Goal: Check status: Check status

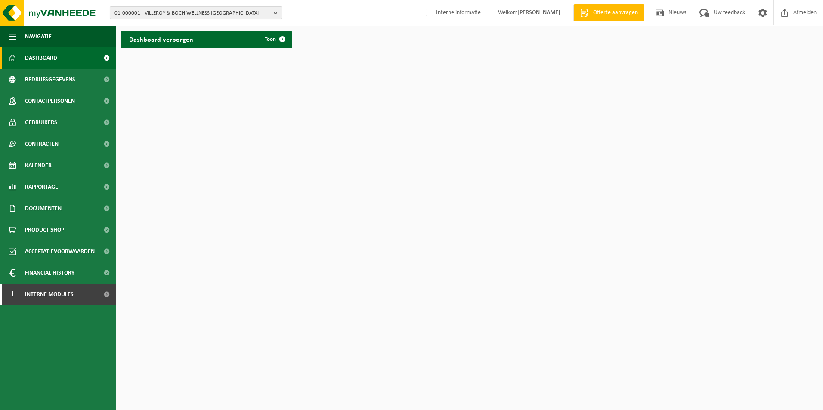
click at [275, 14] on b "button" at bounding box center [278, 13] width 8 height 12
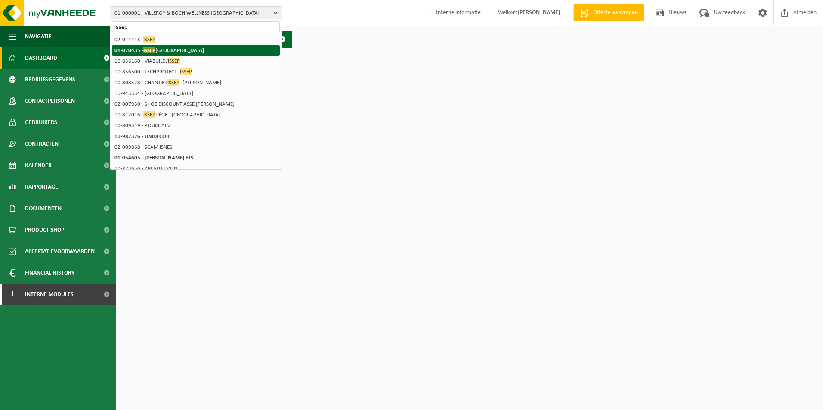
type input "issep"
click at [194, 46] on li "01-070435 - ISSEP LIÈGE" at bounding box center [196, 50] width 168 height 11
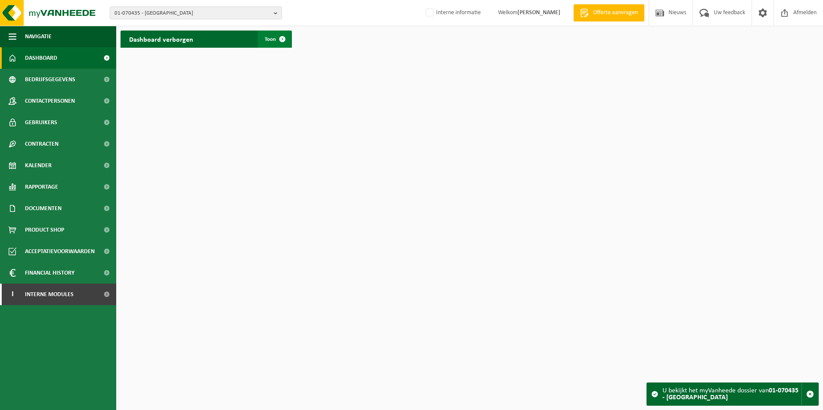
click at [280, 41] on span at bounding box center [282, 39] width 17 height 17
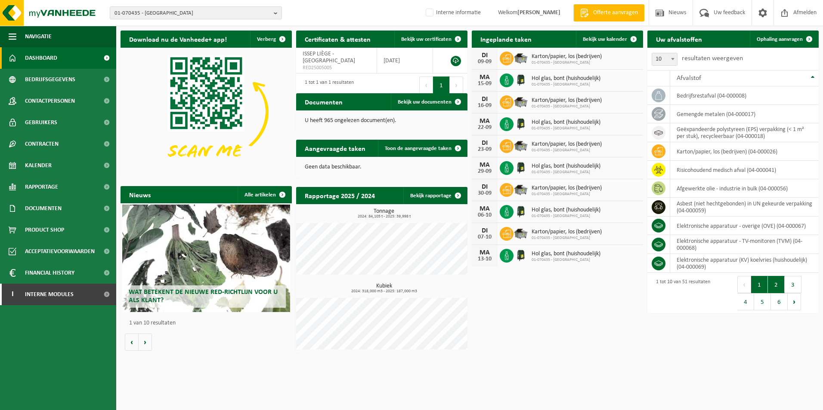
click at [780, 287] on button "2" at bounding box center [776, 284] width 17 height 17
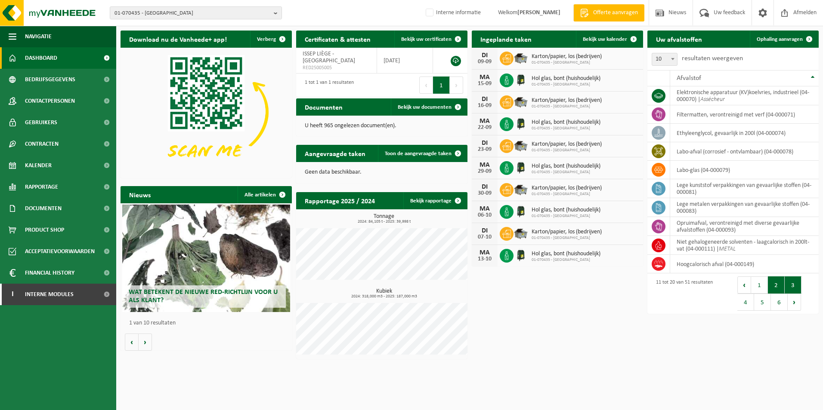
click at [795, 288] on button "3" at bounding box center [792, 285] width 17 height 17
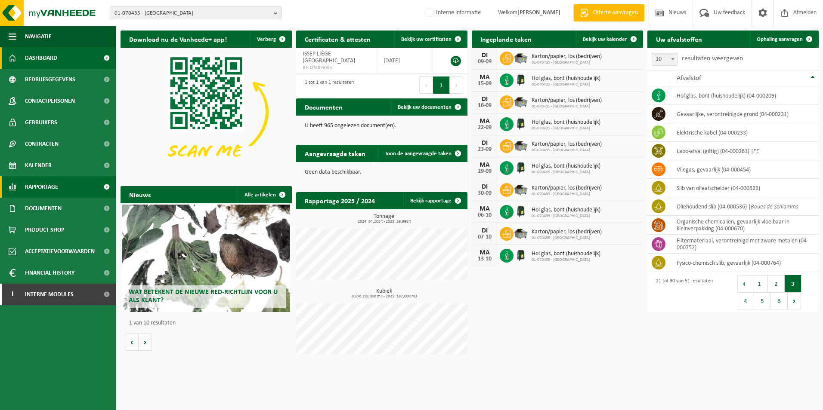
click at [105, 187] on span at bounding box center [106, 187] width 19 height 22
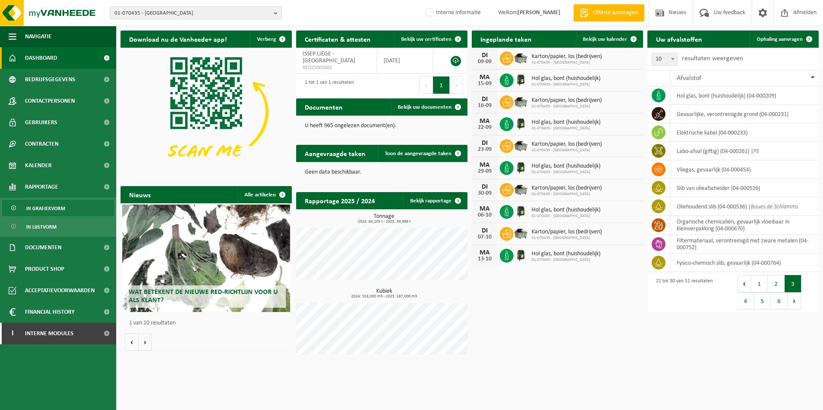
click at [85, 210] on link "In grafiekvorm" at bounding box center [58, 208] width 112 height 16
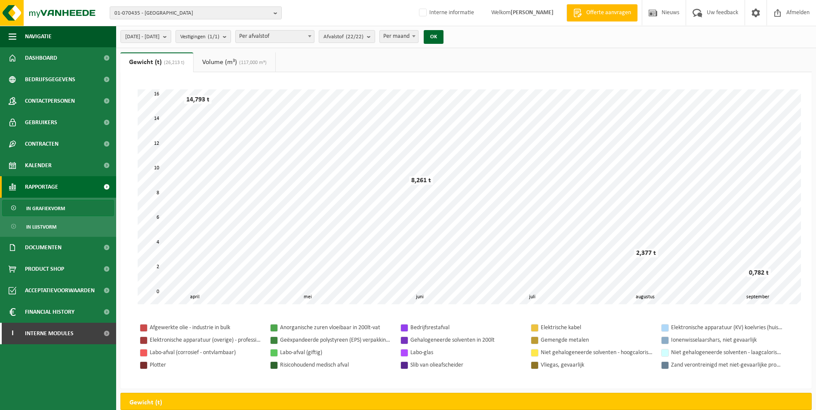
click at [225, 64] on link "Volume (m³) (117,000 m³)" at bounding box center [235, 62] width 82 height 20
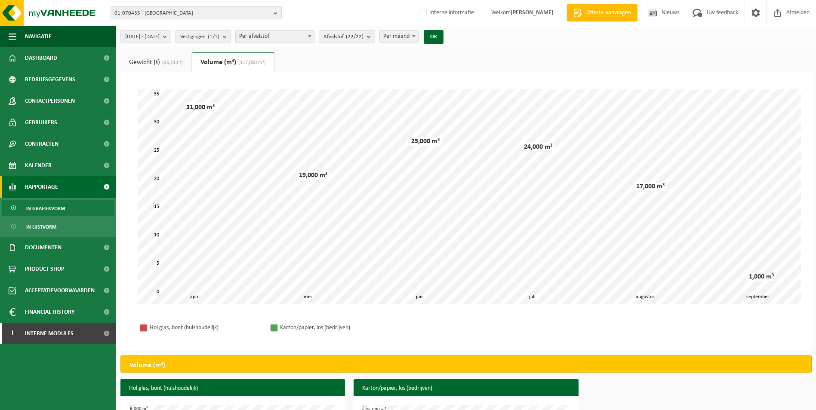
click at [148, 60] on link "Gewicht (t) (26,213 t)" at bounding box center [155, 62] width 71 height 20
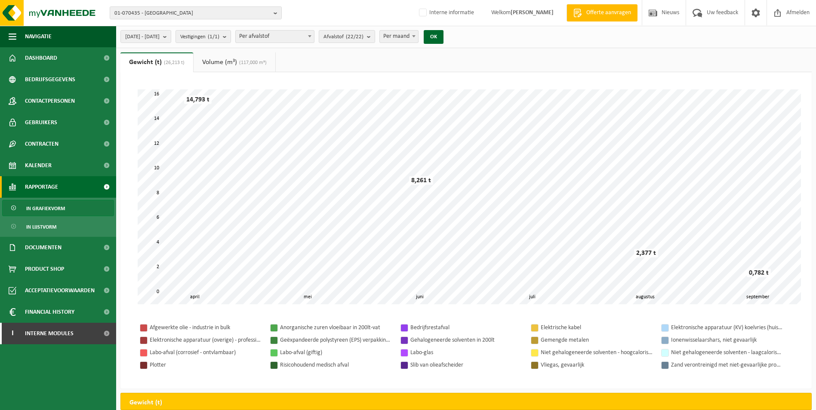
click at [247, 67] on link "Volume (m³) (117,000 m³)" at bounding box center [235, 62] width 82 height 20
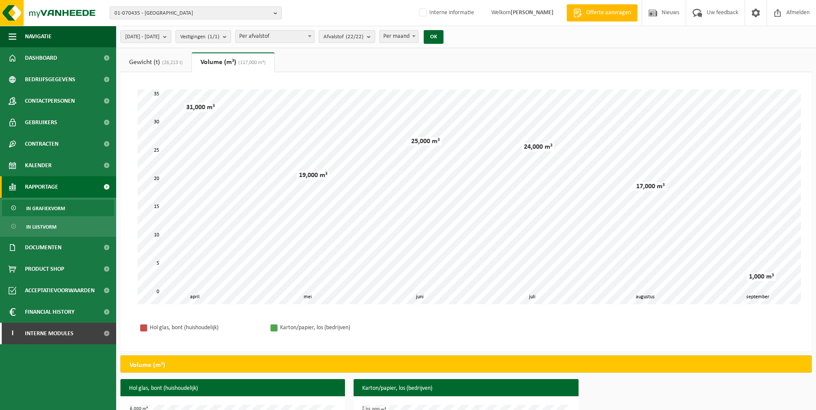
click at [165, 66] on link "Gewicht (t) (26,213 t)" at bounding box center [155, 62] width 71 height 20
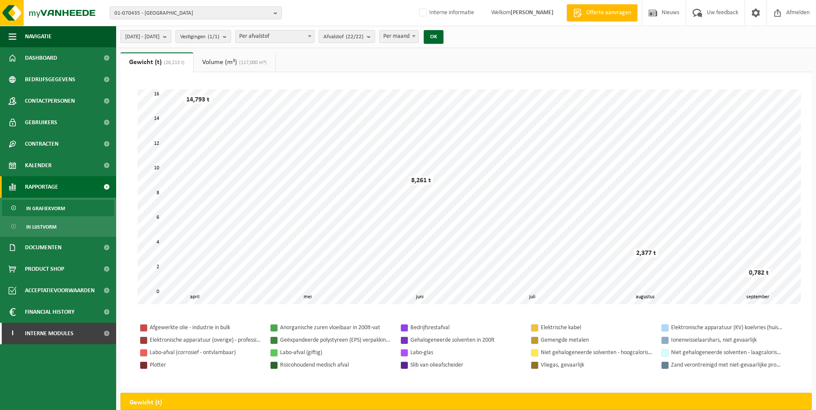
click at [171, 39] on b "submit" at bounding box center [167, 37] width 8 height 12
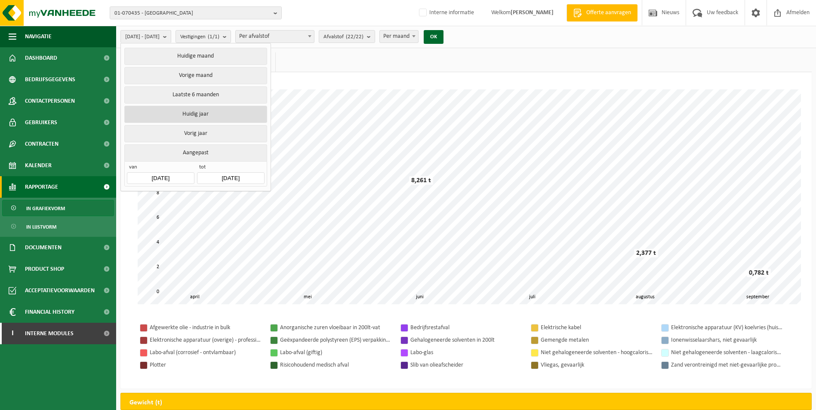
click at [205, 119] on button "Huidig jaar" at bounding box center [195, 114] width 142 height 17
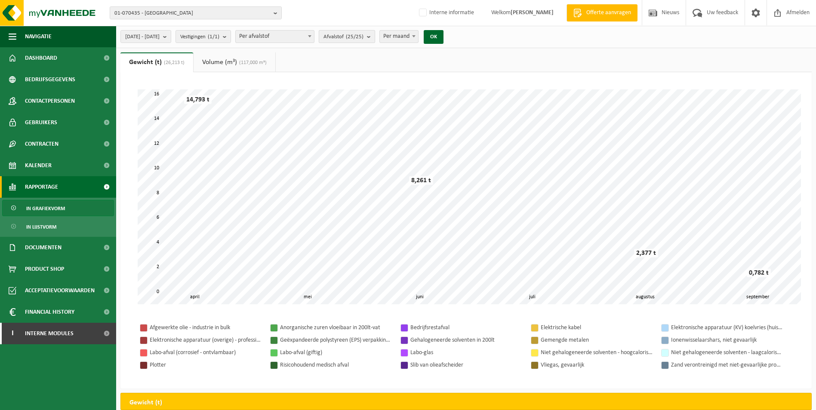
click at [375, 35] on b "submit" at bounding box center [371, 37] width 8 height 12
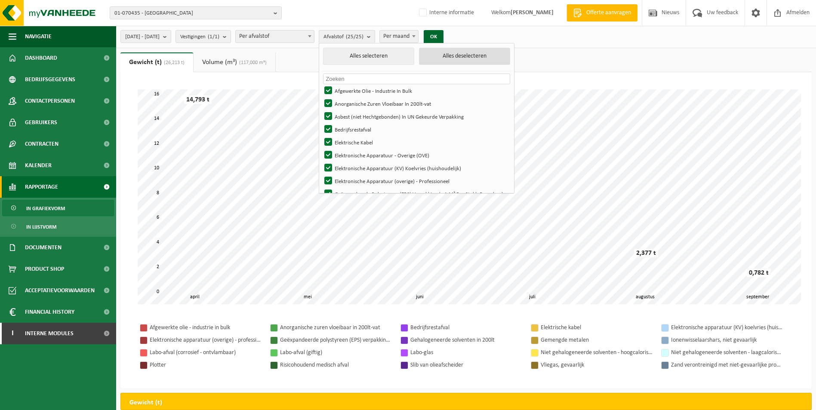
click at [485, 59] on button "Alles deselecteren" at bounding box center [464, 56] width 91 height 17
checkbox input "false"
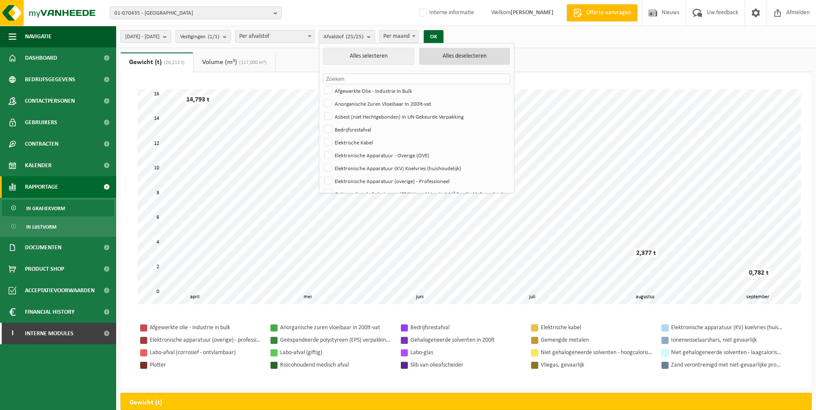
checkbox input "false"
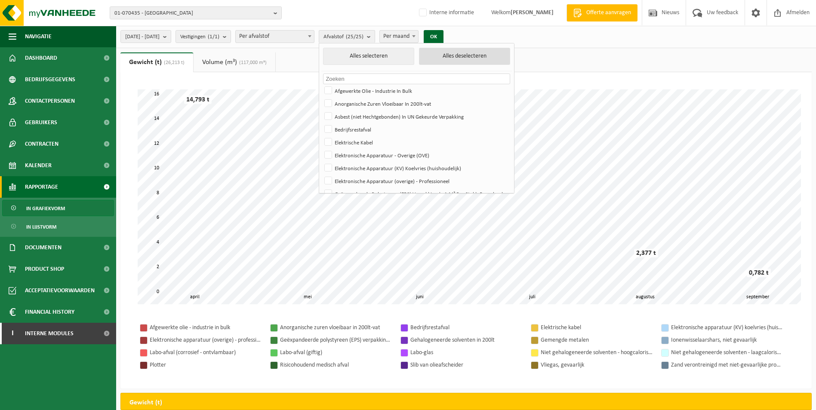
checkbox input "false"
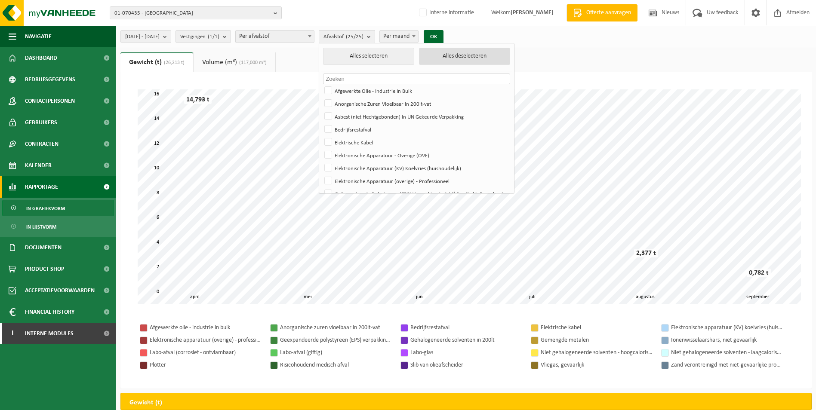
checkbox input "false"
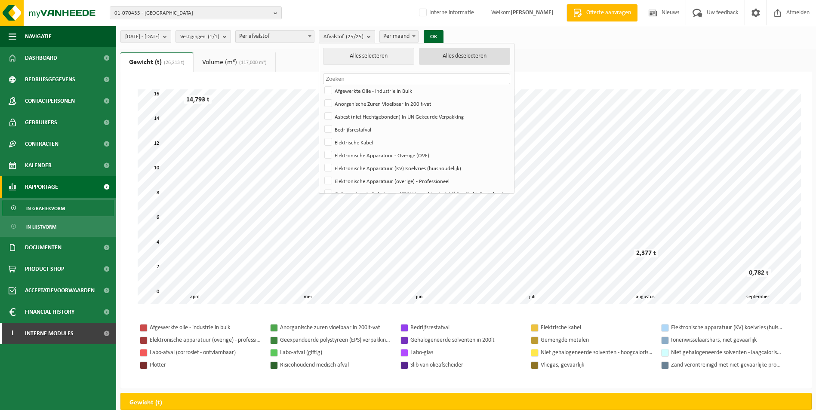
checkbox input "false"
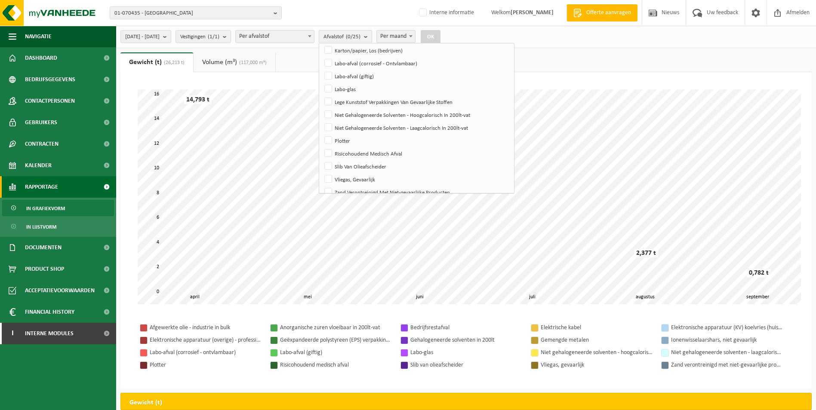
scroll to position [218, 0]
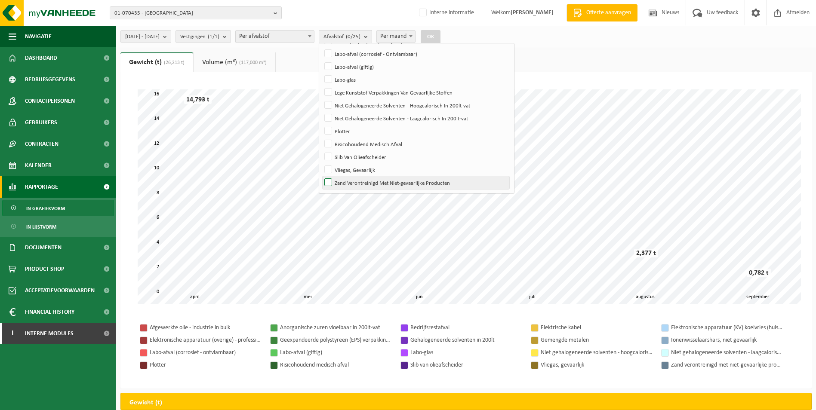
click at [349, 182] on label "Zand Verontreinigd Met Niet-gevaarlijke Producten" at bounding box center [416, 182] width 187 height 13
click at [321, 176] on input "Zand Verontreinigd Met Niet-gevaarlijke Producten" at bounding box center [321, 176] width 0 height 0
checkbox input "true"
click at [441, 35] on button "OK" at bounding box center [431, 37] width 20 height 14
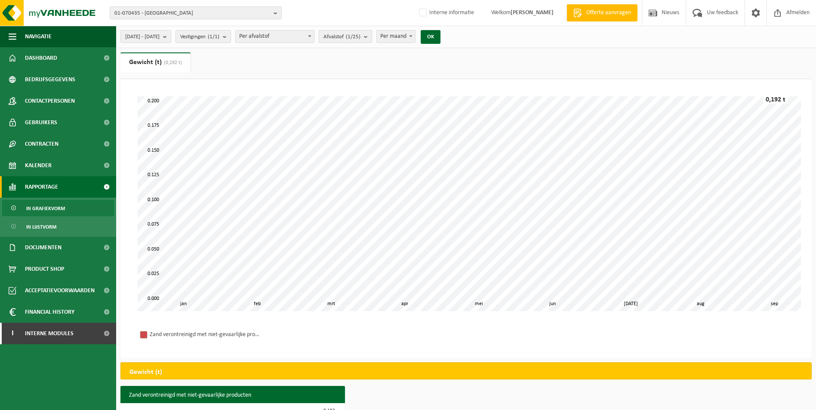
click at [372, 37] on b "submit" at bounding box center [368, 37] width 8 height 12
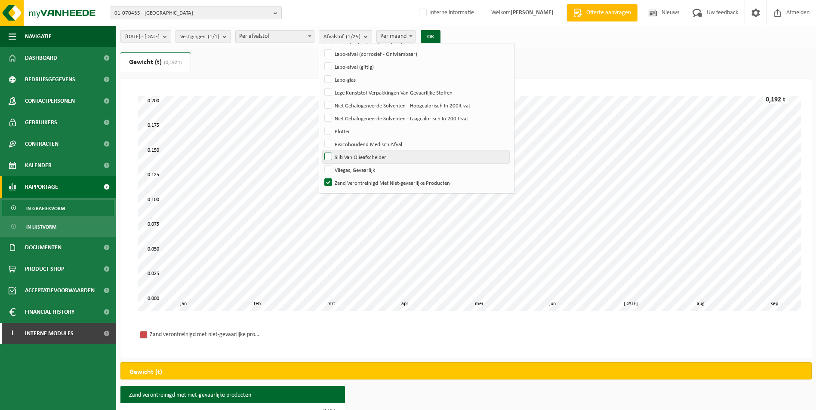
click at [352, 156] on label "Slib Van Olieafscheider" at bounding box center [416, 157] width 187 height 13
click at [321, 151] on input "Slib Van Olieafscheider" at bounding box center [321, 150] width 0 height 0
checkbox input "true"
click at [441, 40] on button "OK" at bounding box center [431, 37] width 20 height 14
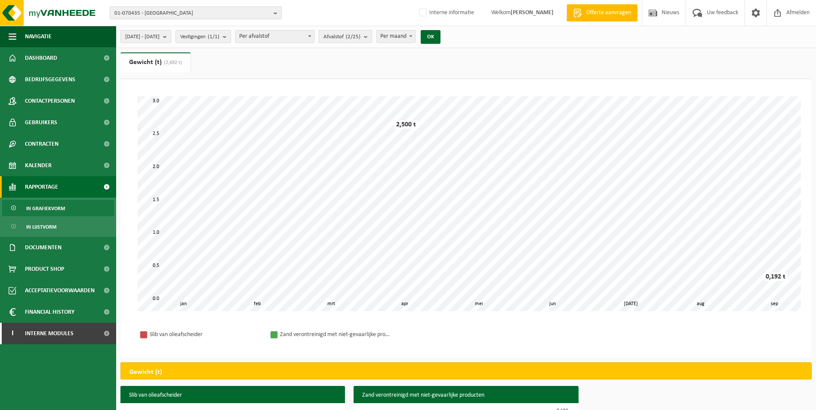
click at [372, 36] on b "submit" at bounding box center [368, 37] width 8 height 12
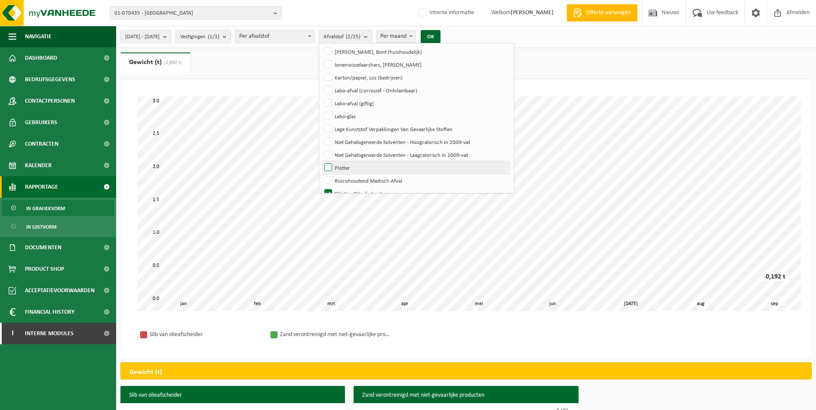
scroll to position [132, 0]
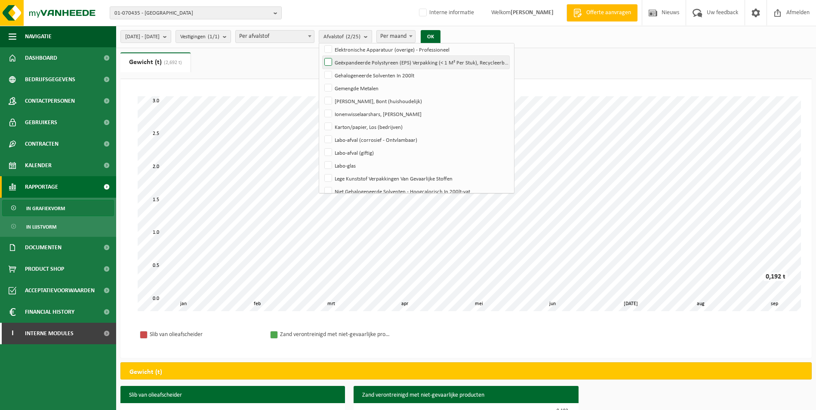
click at [354, 63] on label "Geëxpandeerde Polystyreen (EPS) Verpakking (< 1 M² Per Stuk), Recycleerbaar" at bounding box center [416, 62] width 187 height 13
click at [321, 56] on input "Geëxpandeerde Polystyreen (EPS) Verpakking (< 1 M² Per Stuk), Recycleerbaar" at bounding box center [321, 56] width 0 height 0
click at [372, 35] on b "submit" at bounding box center [368, 37] width 8 height 12
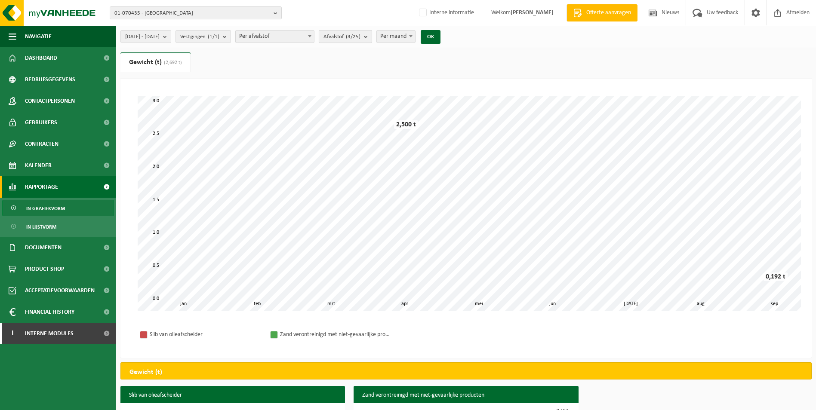
click at [372, 33] on b "submit" at bounding box center [368, 37] width 8 height 12
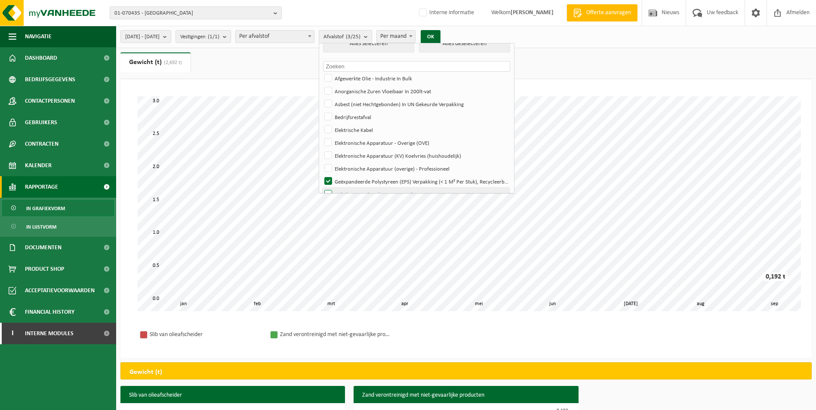
scroll to position [0, 0]
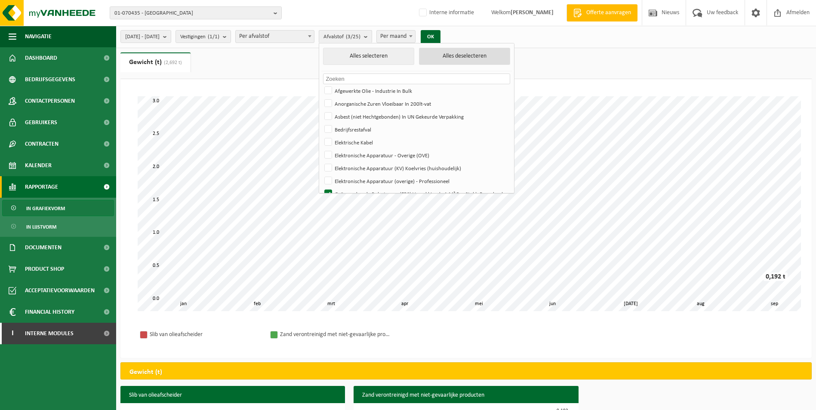
click at [475, 53] on button "Alles deselecteren" at bounding box center [464, 56] width 91 height 17
checkbox input "false"
click at [351, 126] on label "Bedrijfsrestafval" at bounding box center [416, 129] width 187 height 13
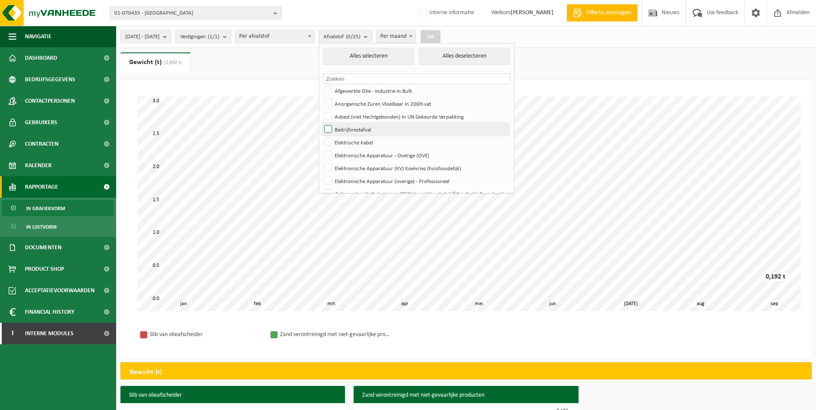
click at [321, 123] on input "Bedrijfsrestafval" at bounding box center [321, 123] width 0 height 0
checkbox input "true"
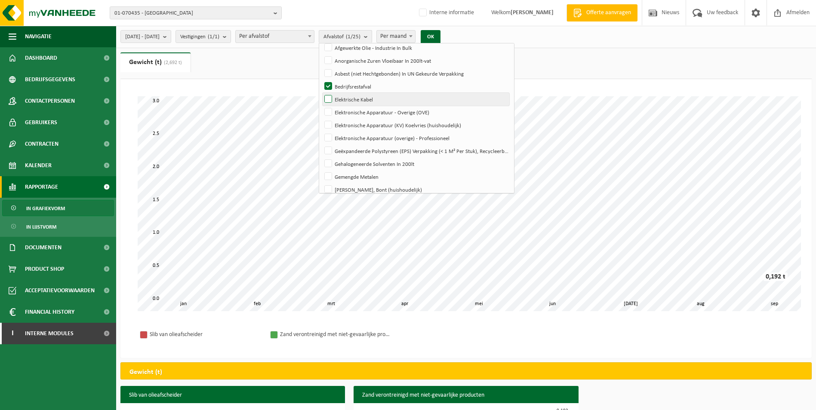
click at [354, 101] on label "Elektrische Kabel" at bounding box center [416, 99] width 187 height 13
click at [321, 93] on input "Elektrische Kabel" at bounding box center [321, 93] width 0 height 0
checkbox input "true"
click at [352, 179] on label "Gemengde Metalen" at bounding box center [416, 176] width 187 height 13
click at [321, 170] on input "Gemengde Metalen" at bounding box center [321, 170] width 0 height 0
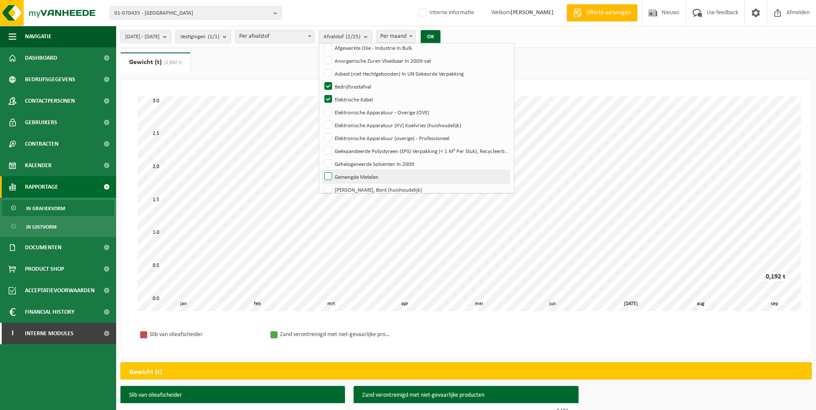
checkbox input "true"
click at [353, 186] on label "Hol Glas, Bont (huishoudelijk)" at bounding box center [416, 189] width 187 height 13
click at [321, 183] on input "Hol Glas, Bont (huishoudelijk)" at bounding box center [321, 183] width 0 height 0
checkbox input "true"
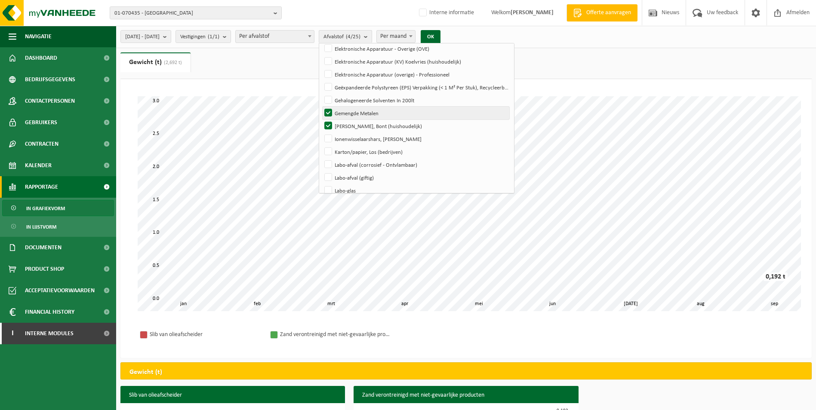
scroll to position [129, 0]
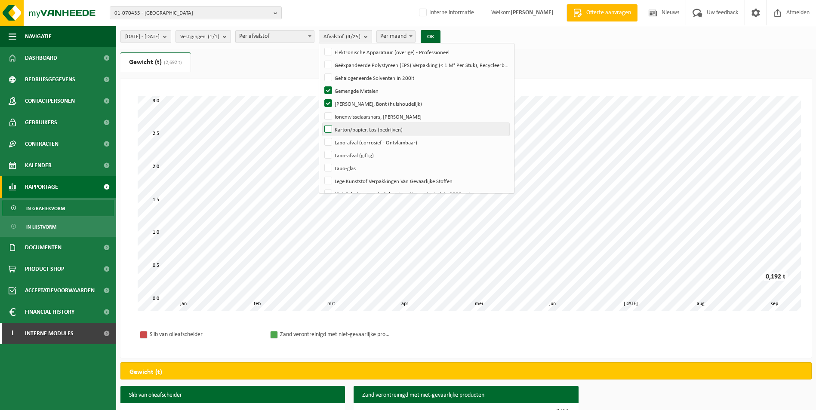
click at [352, 128] on label "Karton/papier, Los (bedrijven)" at bounding box center [416, 129] width 187 height 13
click at [321, 123] on input "Karton/papier, Los (bedrijven)" at bounding box center [321, 123] width 0 height 0
checkbox input "true"
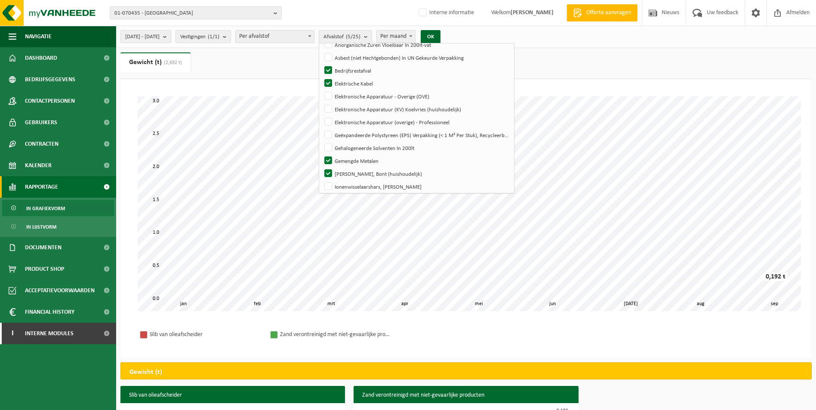
scroll to position [46, 0]
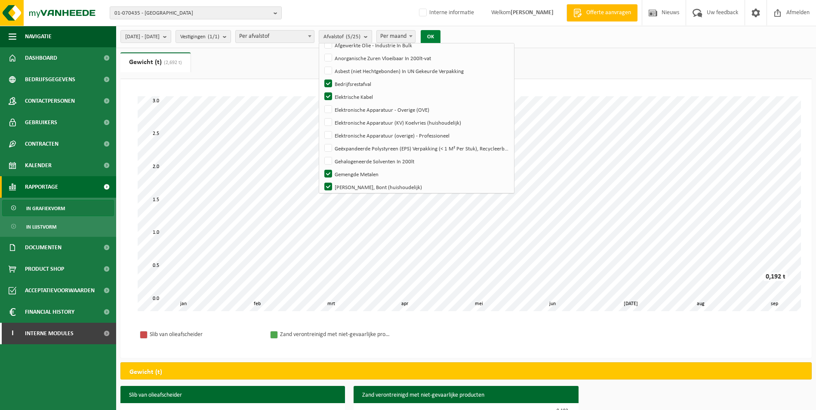
click at [441, 35] on button "OK" at bounding box center [431, 37] width 20 height 14
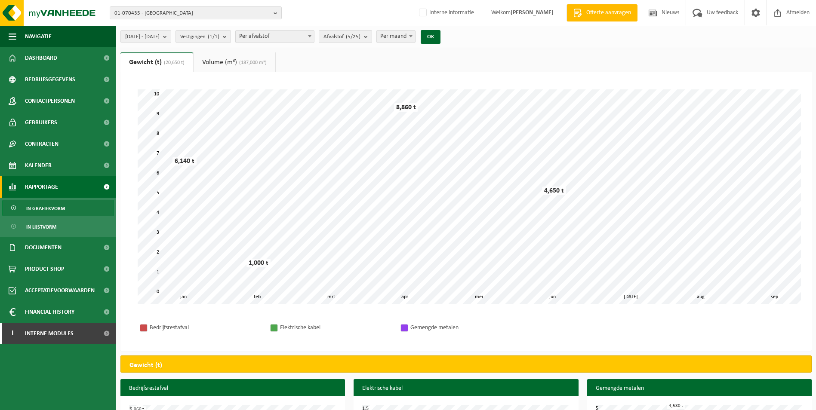
click at [258, 62] on span "(187,000 m³)" at bounding box center [252, 62] width 30 height 5
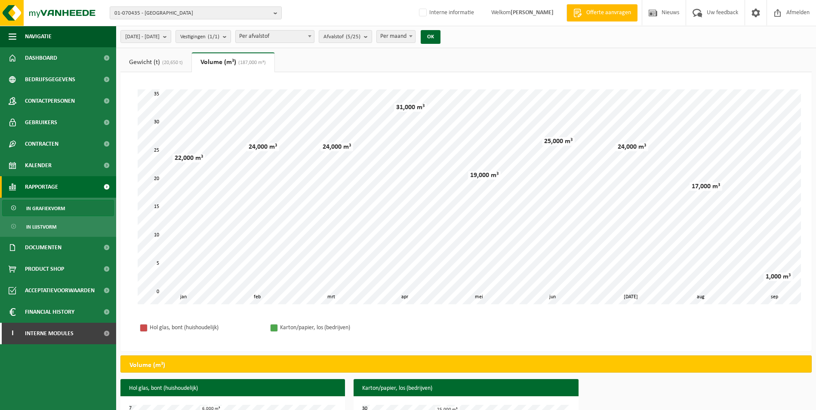
click at [173, 60] on span "(20,650 t)" at bounding box center [171, 62] width 23 height 5
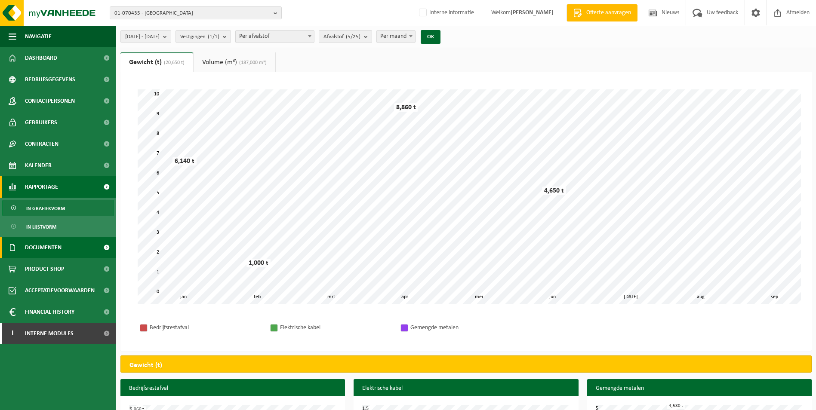
click at [43, 246] on span "Documenten" at bounding box center [43, 248] width 37 height 22
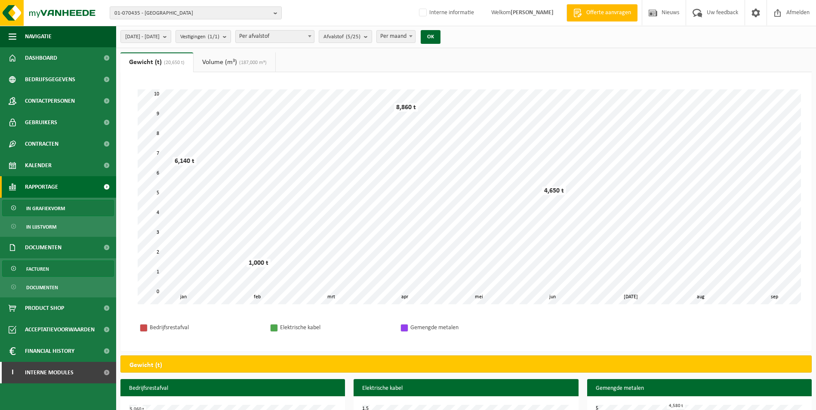
click at [46, 271] on span "Facturen" at bounding box center [37, 269] width 23 height 16
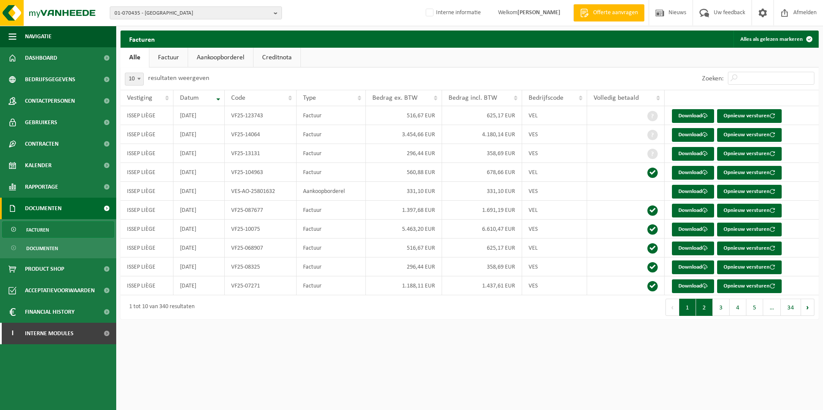
click at [705, 312] on button "2" at bounding box center [704, 307] width 17 height 17
click at [721, 312] on button "3" at bounding box center [721, 307] width 17 height 17
click at [231, 59] on link "Aankoopborderel" at bounding box center [220, 58] width 65 height 20
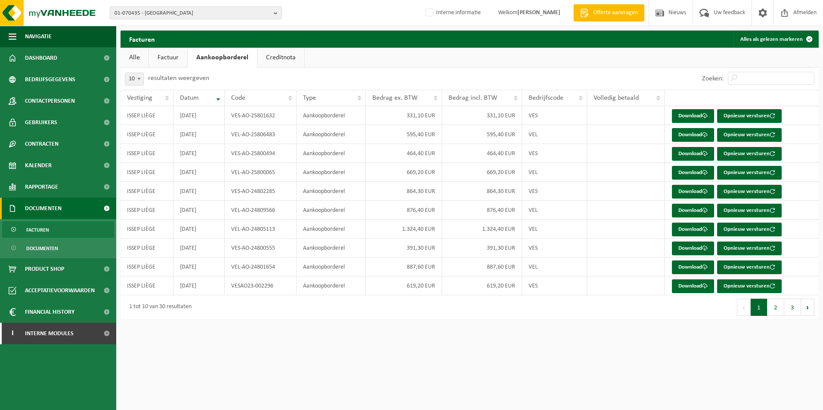
click at [274, 62] on link "Creditnota" at bounding box center [280, 58] width 47 height 20
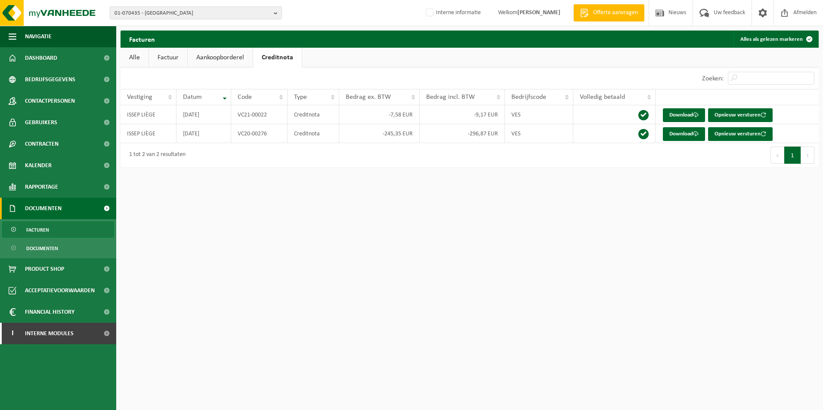
click at [136, 57] on link "Alle" at bounding box center [134, 58] width 28 height 20
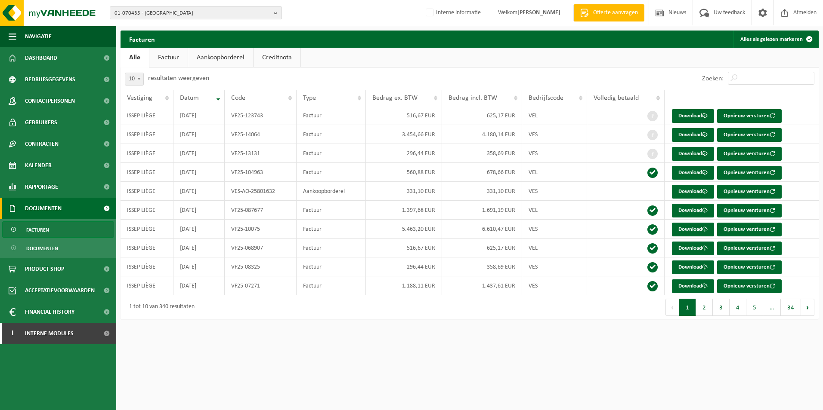
click at [271, 13] on button "01-070435 - ISSEP LIÈGE" at bounding box center [196, 12] width 172 height 13
type input "A"
type input "P"
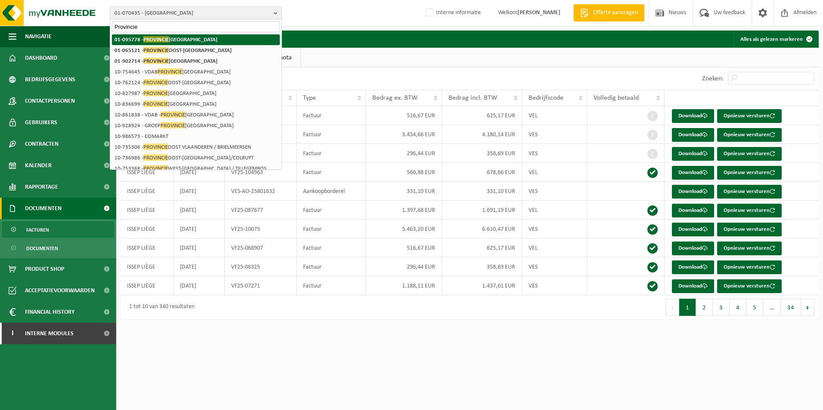
type input "Provincie"
click at [186, 37] on strong "01-095778 - PROVINCIE ANTWERPEN" at bounding box center [165, 39] width 103 height 6
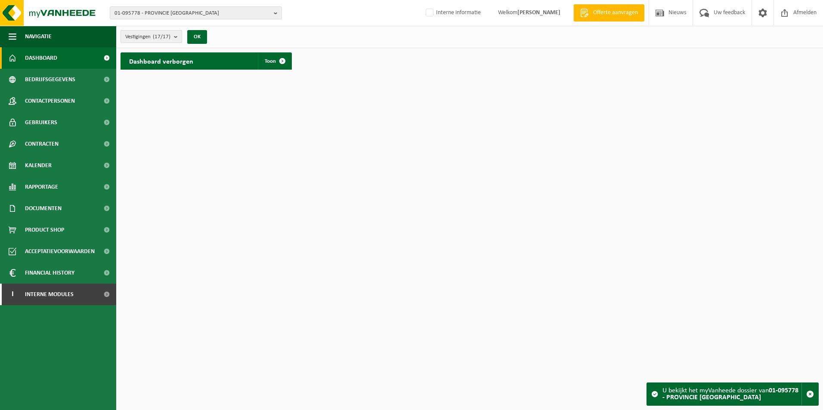
click at [177, 36] on b "submit" at bounding box center [178, 37] width 8 height 12
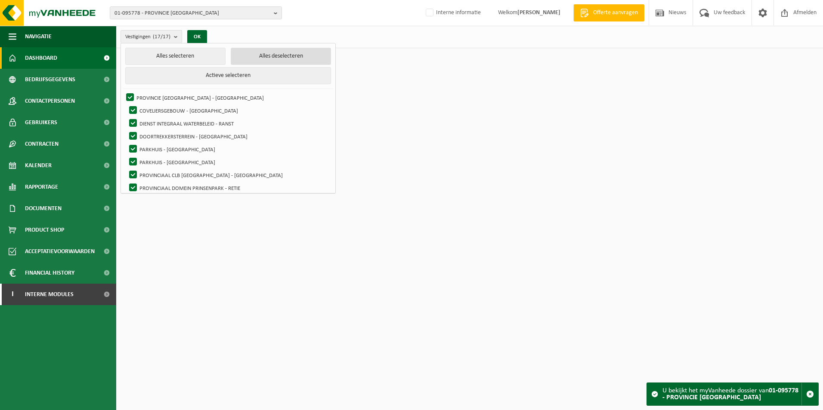
click at [257, 55] on button "Alles deselecteren" at bounding box center [281, 56] width 100 height 17
checkbox input "false"
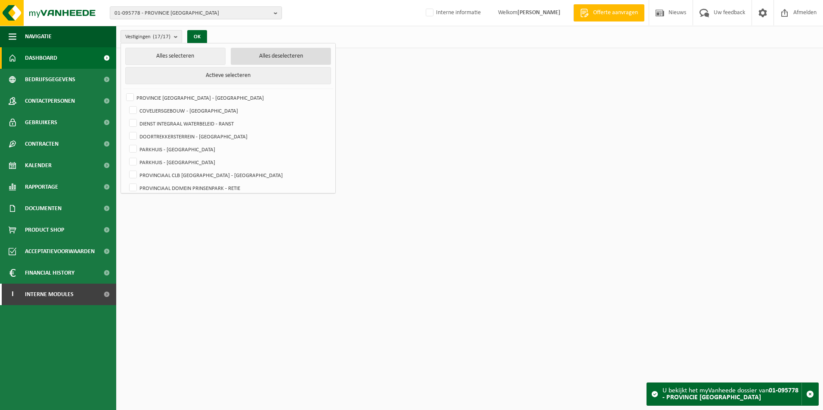
checkbox input "false"
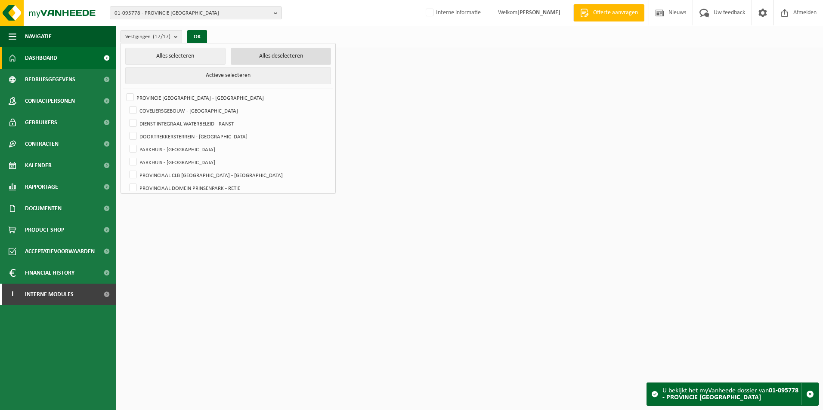
checkbox input "false"
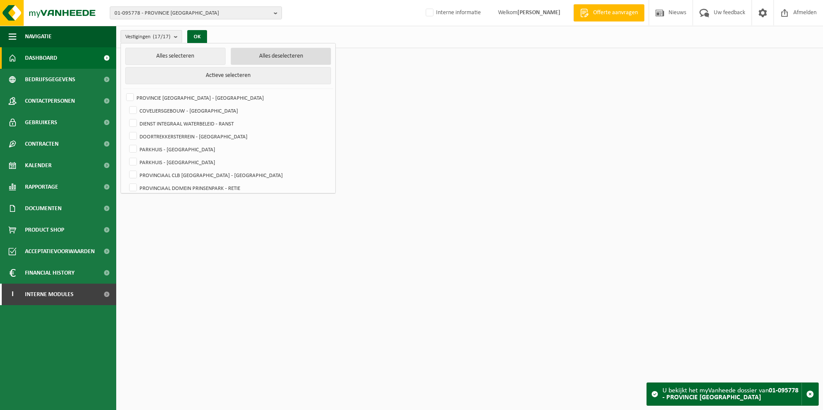
checkbox input "false"
click at [273, 14] on button "01-095778 - PROVINCIE [GEOGRAPHIC_DATA]" at bounding box center [196, 12] width 172 height 13
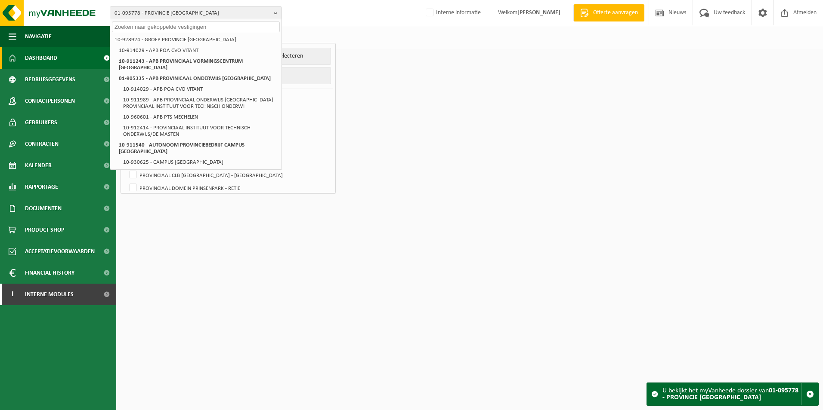
click at [148, 25] on input "text" at bounding box center [196, 27] width 168 height 11
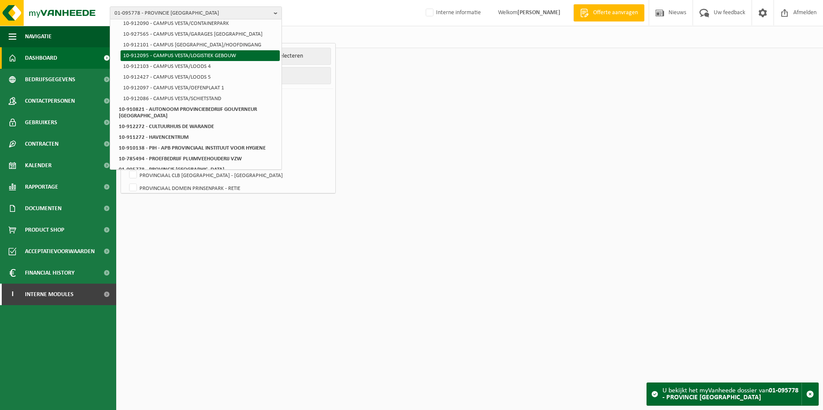
scroll to position [172, 0]
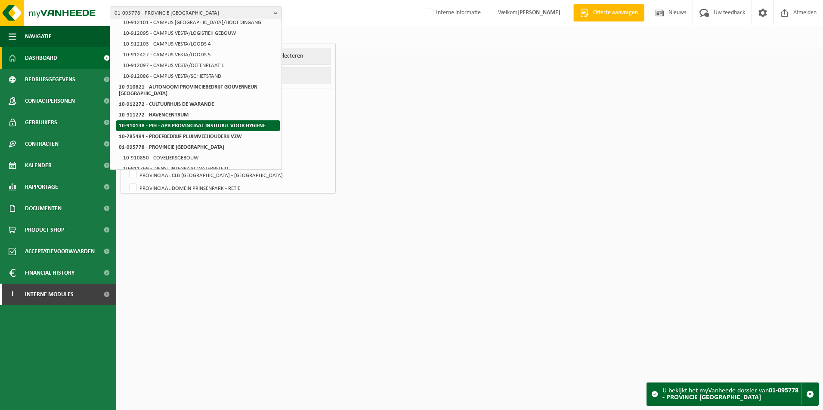
click at [159, 123] on strong "10-910138 - PIH - APB PROVINCIAAL INSTITUUT VOOR HYGIENE" at bounding box center [192, 126] width 147 height 6
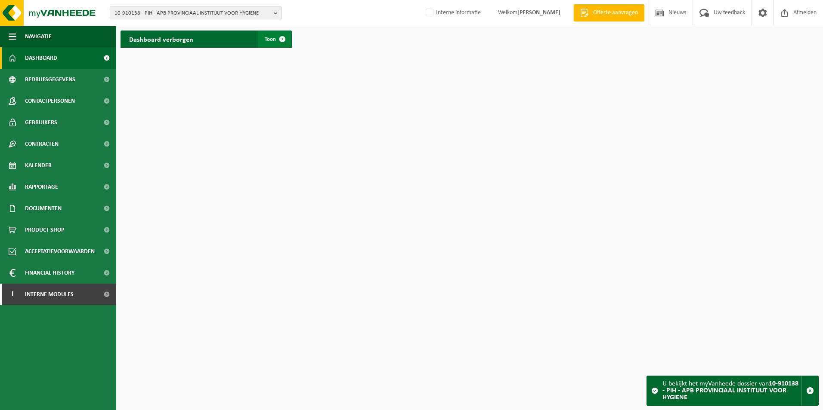
click at [287, 41] on span at bounding box center [282, 39] width 17 height 17
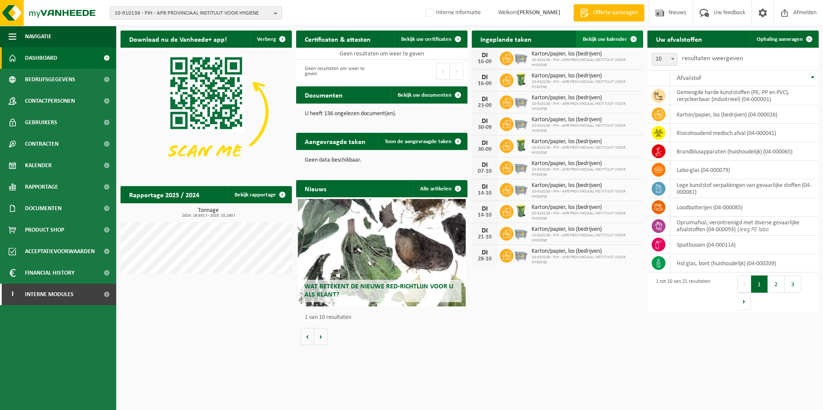
click at [637, 36] on span at bounding box center [633, 39] width 17 height 17
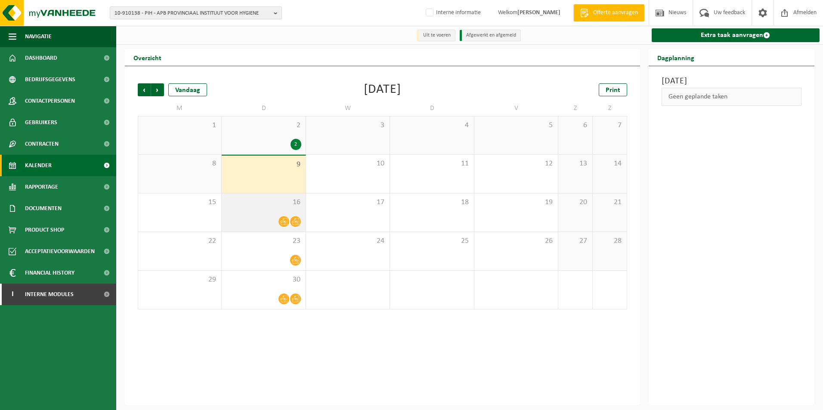
click at [282, 223] on icon at bounding box center [283, 221] width 7 height 7
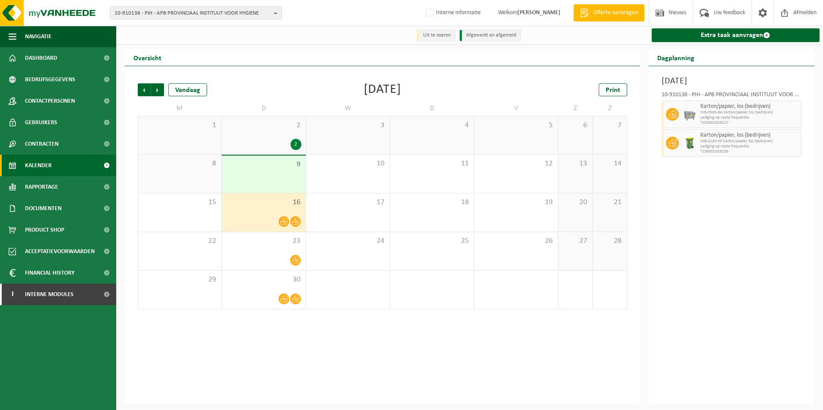
click at [299, 150] on div "2" at bounding box center [263, 144] width 75 height 11
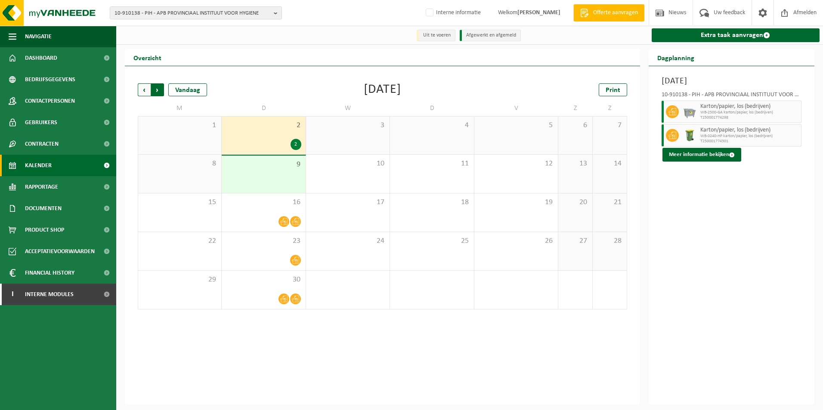
click at [143, 91] on span "Vorige" at bounding box center [144, 89] width 13 height 13
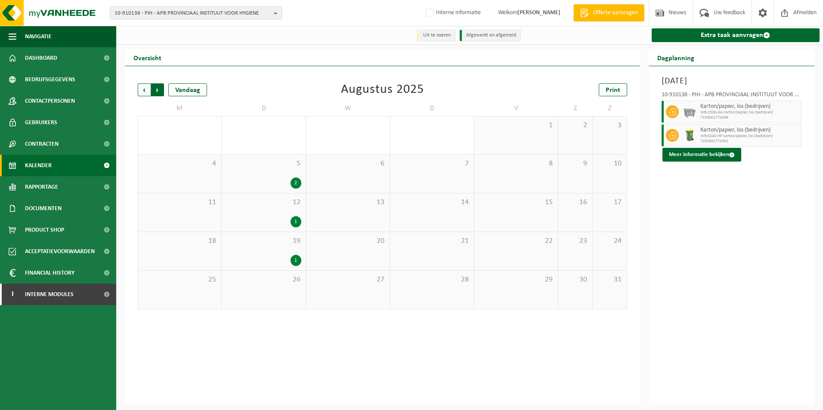
click at [143, 88] on span "Vorige" at bounding box center [144, 89] width 13 height 13
click at [378, 299] on div "6" at bounding box center [379, 299] width 11 height 11
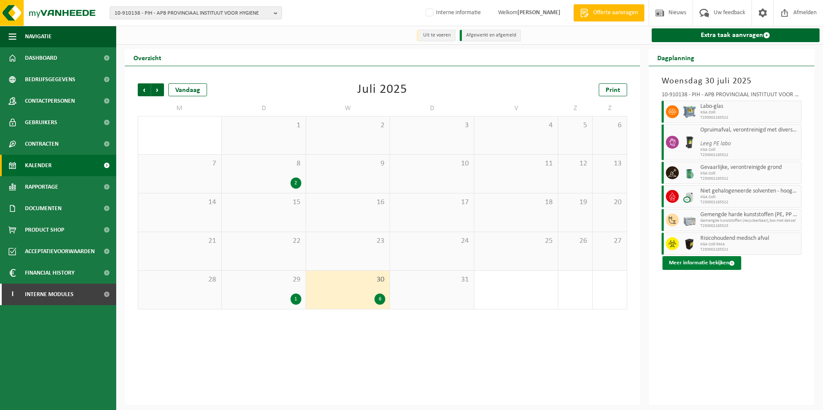
click at [729, 263] on span at bounding box center [732, 264] width 6 height 6
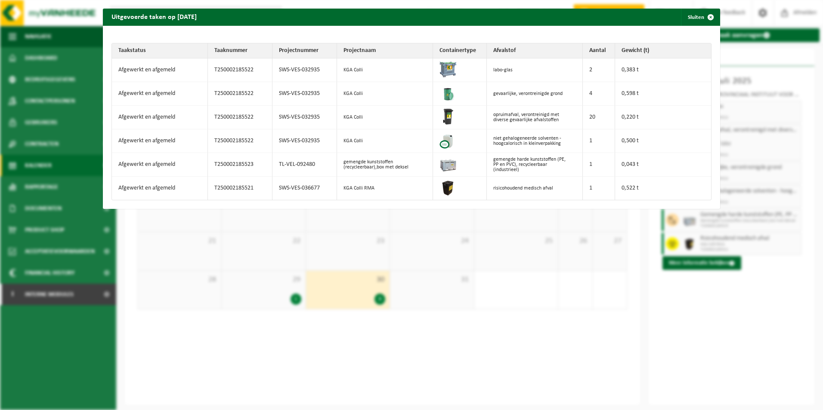
click at [173, 51] on th "Taakstatus" at bounding box center [160, 50] width 96 height 15
drag, startPoint x: 614, startPoint y: 14, endPoint x: 571, endPoint y: 70, distance: 70.6
click at [571, 70] on div "Uitgevoerde taken op 2025-07-30 Sluiten Taakstatus Taaknummer Projectnummer Pro…" at bounding box center [411, 109] width 617 height 200
drag, startPoint x: 571, startPoint y: 70, endPoint x: 706, endPoint y: 17, distance: 144.9
click at [706, 17] on span "button" at bounding box center [710, 17] width 17 height 17
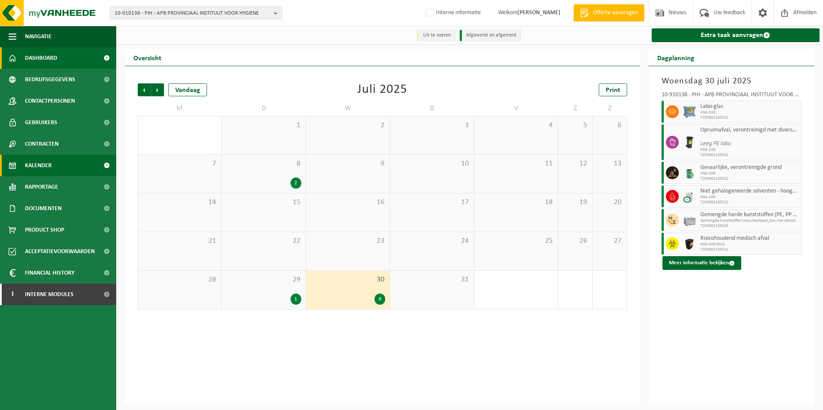
click at [49, 57] on span "Dashboard" at bounding box center [41, 58] width 32 height 22
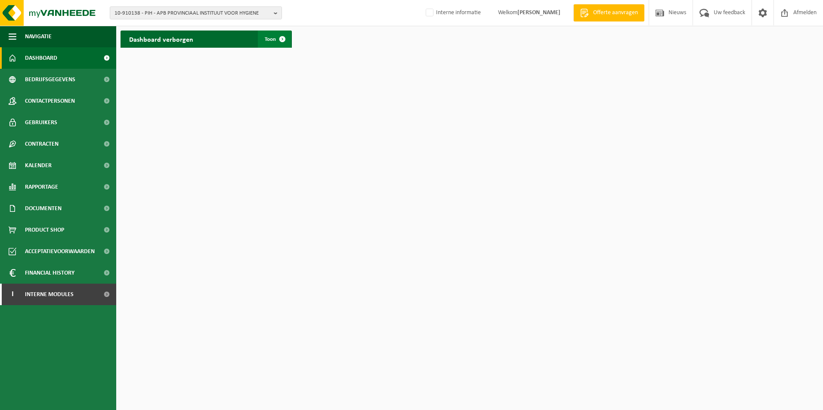
click at [281, 39] on span at bounding box center [282, 39] width 17 height 17
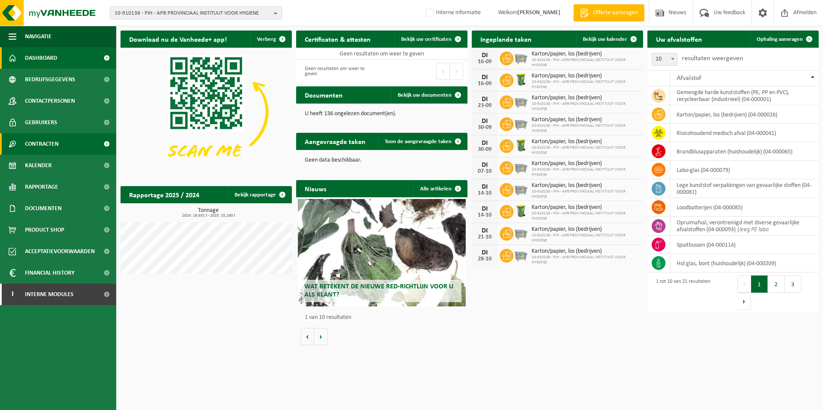
click at [62, 143] on link "Contracten" at bounding box center [58, 144] width 116 height 22
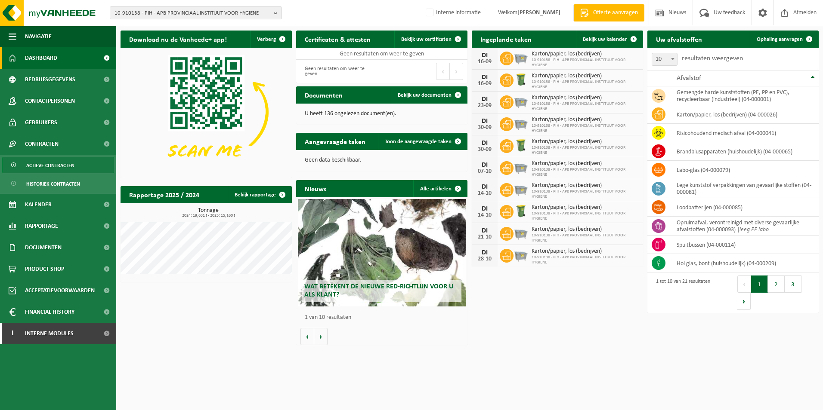
click at [65, 164] on span "Actieve contracten" at bounding box center [50, 165] width 48 height 16
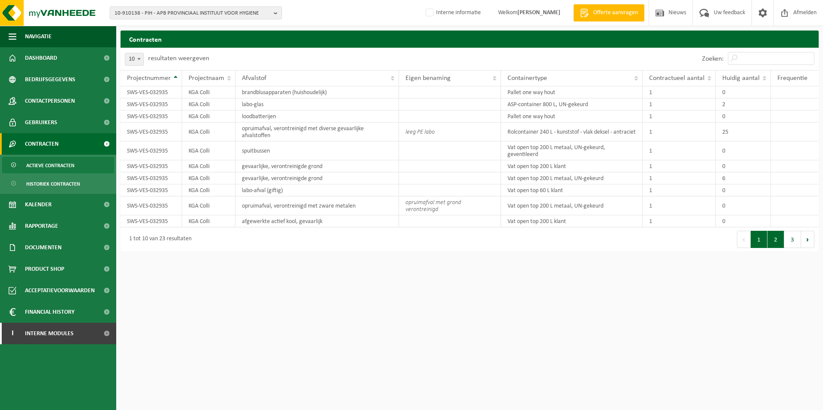
click at [780, 244] on button "2" at bounding box center [775, 239] width 17 height 17
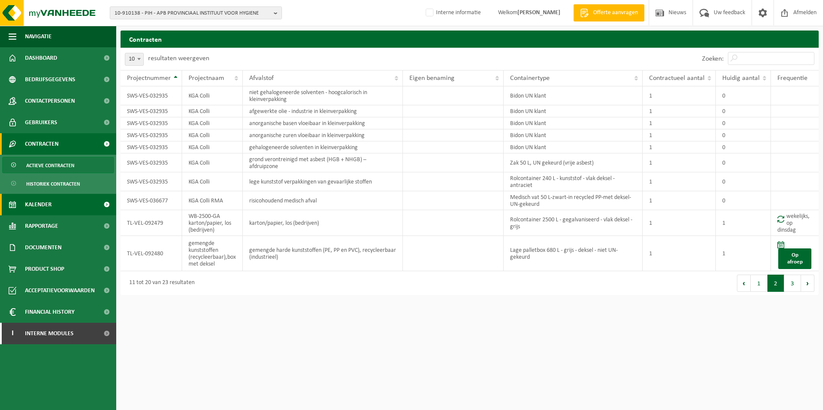
click at [57, 203] on link "Kalender" at bounding box center [58, 205] width 116 height 22
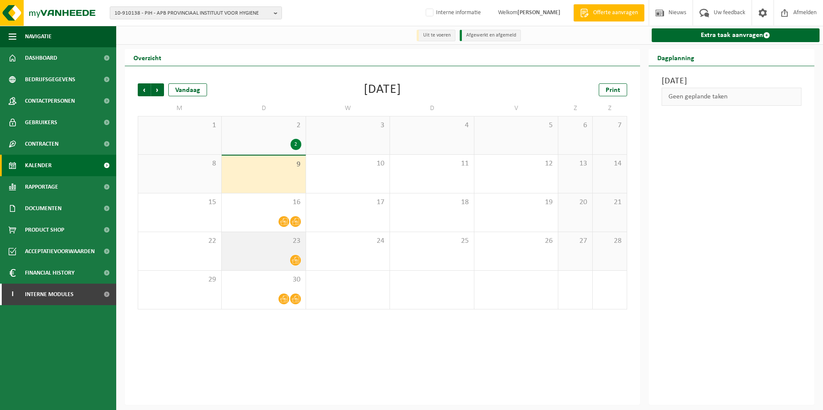
click at [298, 260] on icon at bounding box center [295, 260] width 7 height 7
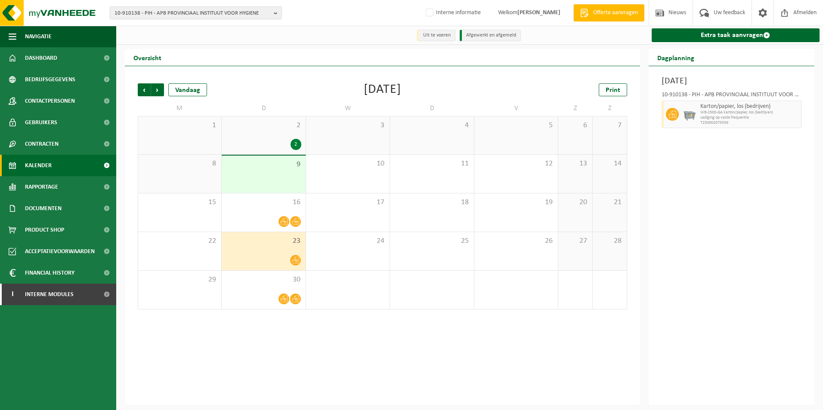
click at [304, 180] on div "9" at bounding box center [263, 174] width 83 height 37
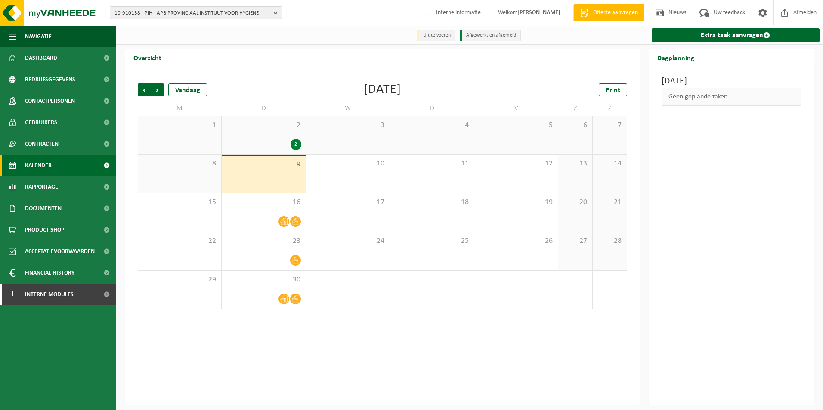
click at [284, 142] on div "2" at bounding box center [263, 144] width 75 height 11
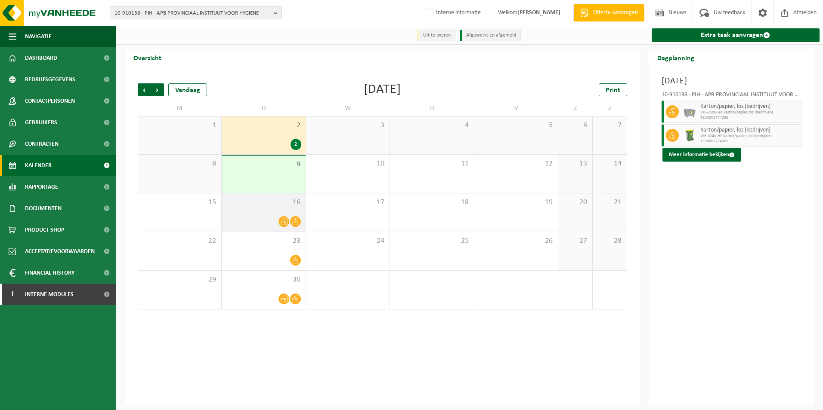
click at [296, 218] on span at bounding box center [295, 221] width 11 height 11
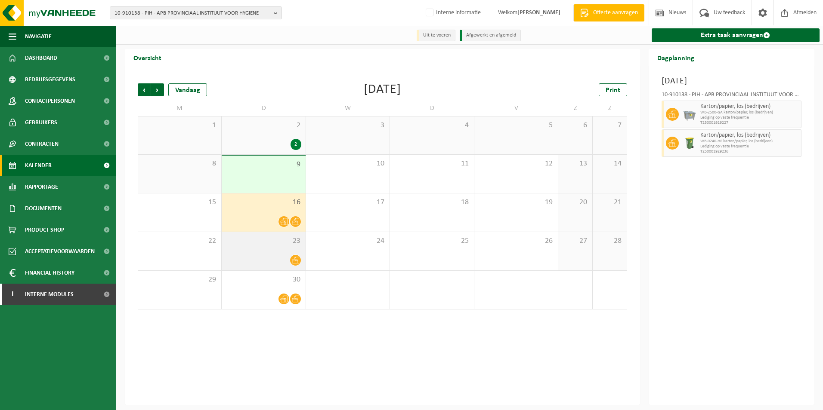
click at [296, 255] on div "23" at bounding box center [263, 251] width 83 height 38
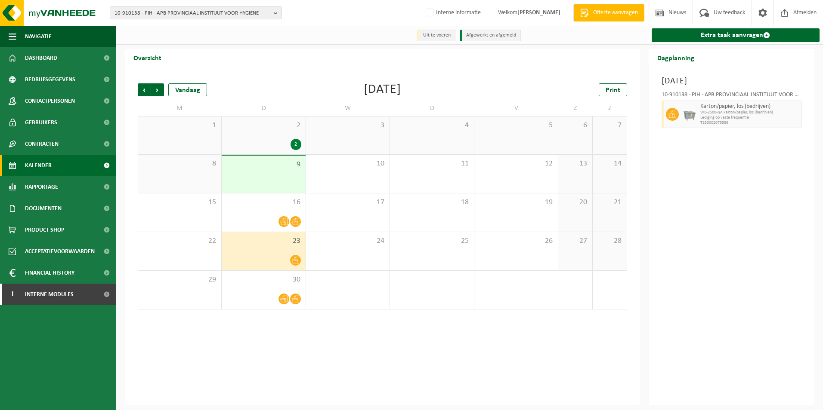
click at [285, 193] on div "9" at bounding box center [263, 174] width 83 height 37
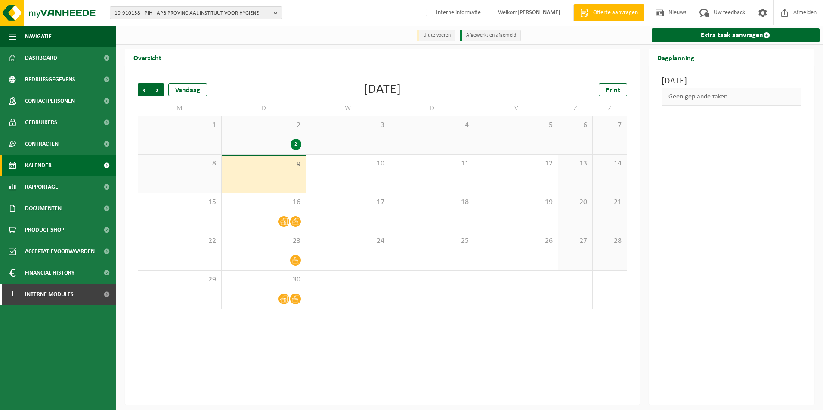
click at [505, 38] on li "Afgewerkt en afgemeld" at bounding box center [490, 36] width 61 height 12
click at [438, 30] on li "Uit te voeren" at bounding box center [435, 36] width 39 height 12
click at [486, 42] on ul "Uit te voeren Afgewerkt en afgemeld" at bounding box center [469, 35] width 111 height 14
click at [142, 91] on span "Vorige" at bounding box center [144, 89] width 13 height 13
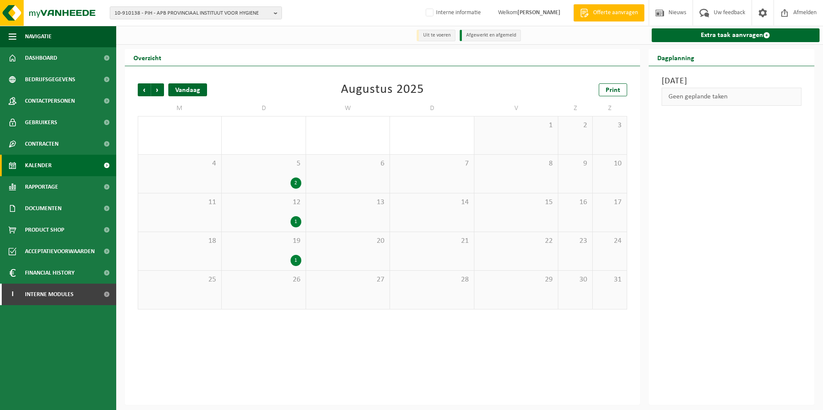
click at [194, 93] on div "Vandaag" at bounding box center [187, 89] width 39 height 13
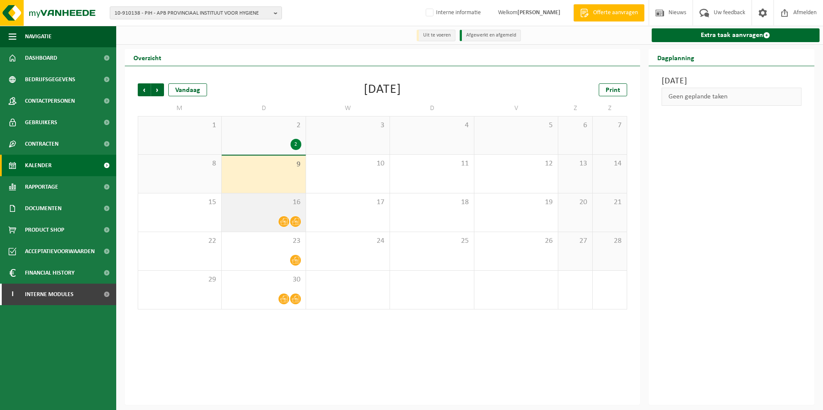
click at [292, 225] on icon at bounding box center [295, 221] width 7 height 7
